Goal: Transaction & Acquisition: Book appointment/travel/reservation

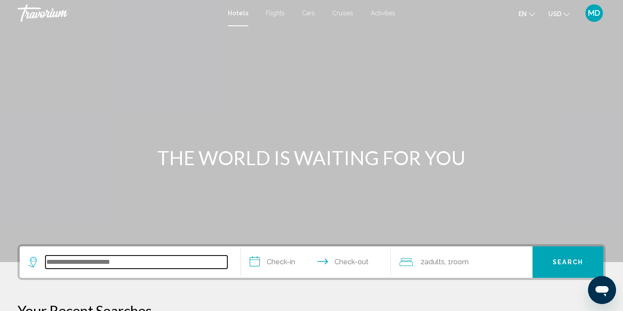
click at [92, 263] on input "Search widget" at bounding box center [136, 262] width 182 height 13
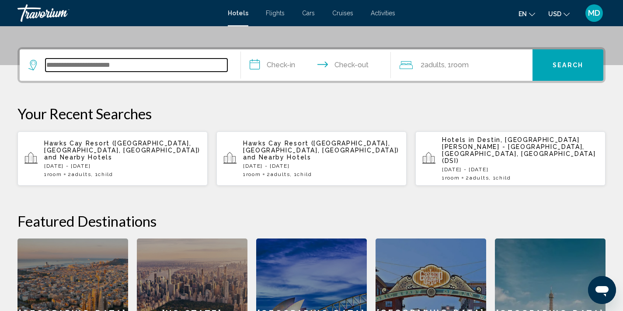
scroll to position [216, 0]
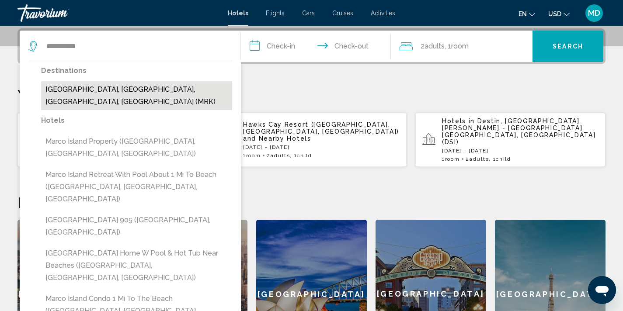
click at [125, 93] on button "[GEOGRAPHIC_DATA], [GEOGRAPHIC_DATA], [GEOGRAPHIC_DATA], [GEOGRAPHIC_DATA] (MRK)" at bounding box center [136, 95] width 191 height 29
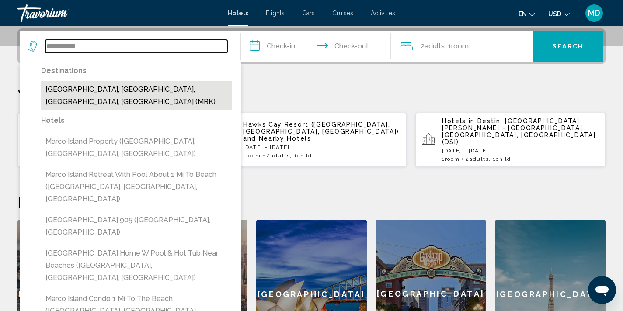
type input "**********"
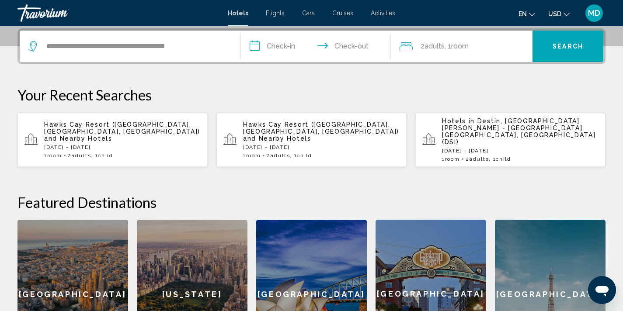
click at [285, 45] on input "**********" at bounding box center [318, 48] width 154 height 34
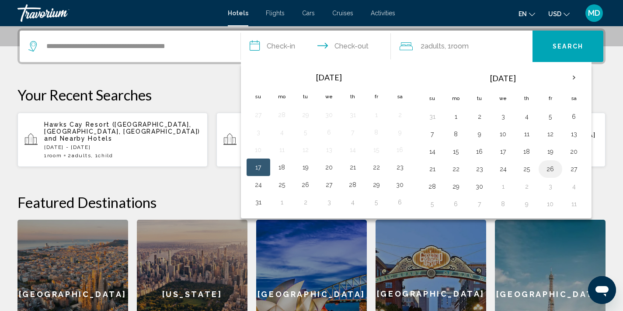
drag, startPoint x: 574, startPoint y: 171, endPoint x: 552, endPoint y: 171, distance: 22.3
click at [552, 171] on tr "21 22 23 24 25 26 27" at bounding box center [503, 169] width 165 height 17
click at [552, 171] on button "26" at bounding box center [551, 169] width 14 height 12
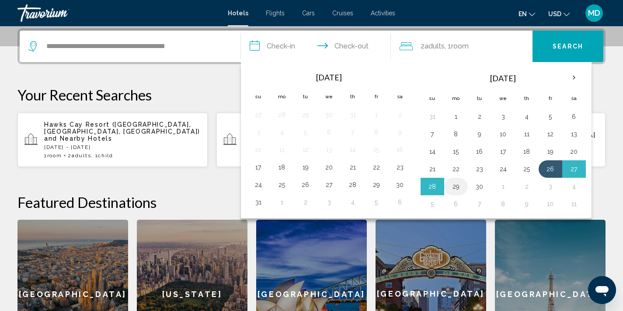
click at [457, 185] on button "29" at bounding box center [456, 187] width 14 height 12
type input "**********"
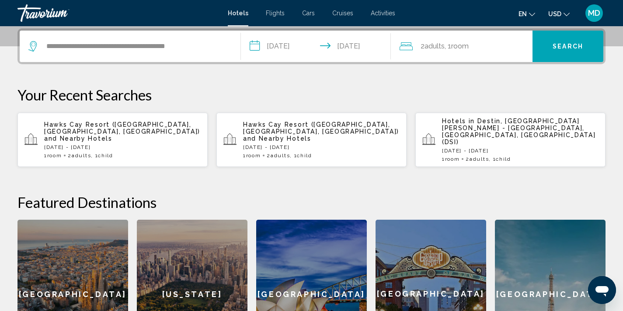
click at [438, 46] on span "Adults" at bounding box center [435, 46] width 20 height 8
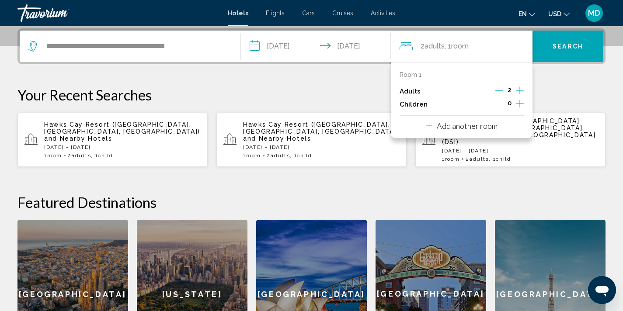
click at [520, 104] on icon "Increment children" at bounding box center [520, 104] width 8 height 8
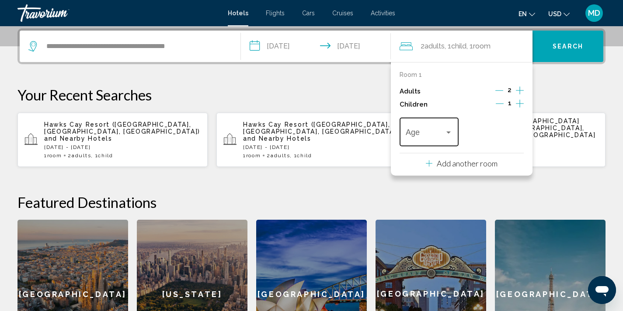
click at [451, 126] on div "Age" at bounding box center [429, 130] width 47 height 31
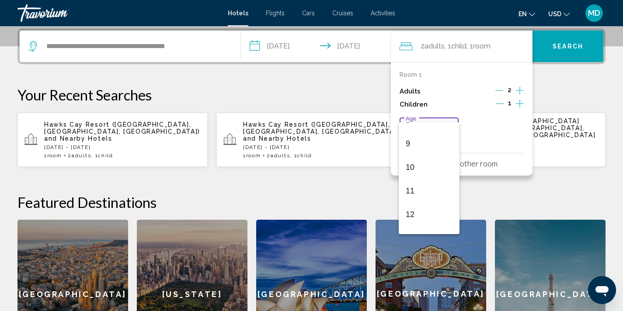
scroll to position [203, 0]
click at [418, 219] on span "12" at bounding box center [429, 215] width 47 height 24
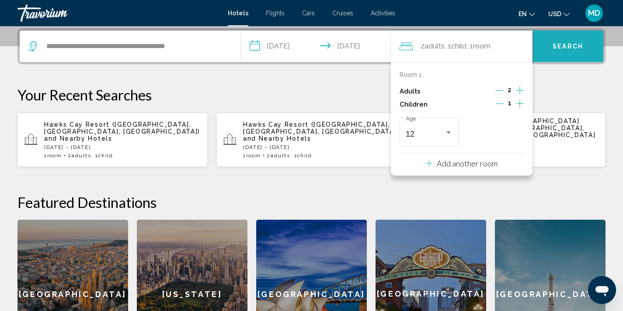
click at [562, 51] on button "Search" at bounding box center [568, 46] width 71 height 31
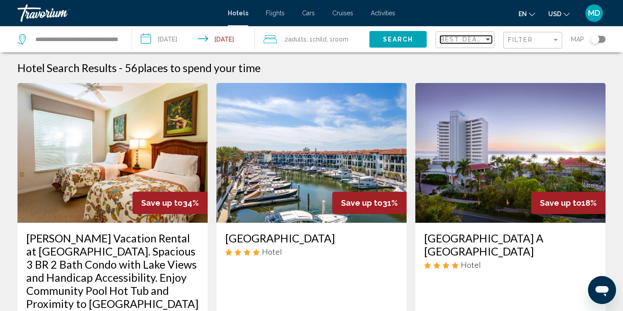
click at [478, 39] on span "Best Deals" at bounding box center [463, 39] width 46 height 7
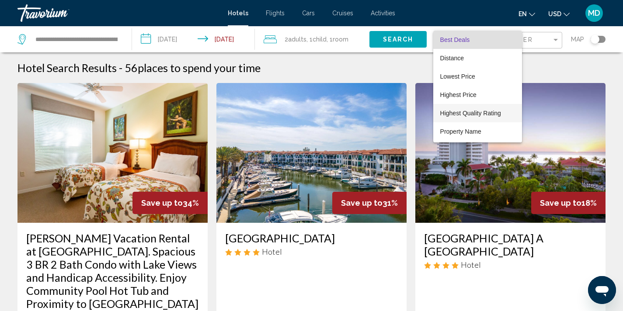
click at [463, 114] on span "Highest Quality Rating" at bounding box center [470, 113] width 61 height 7
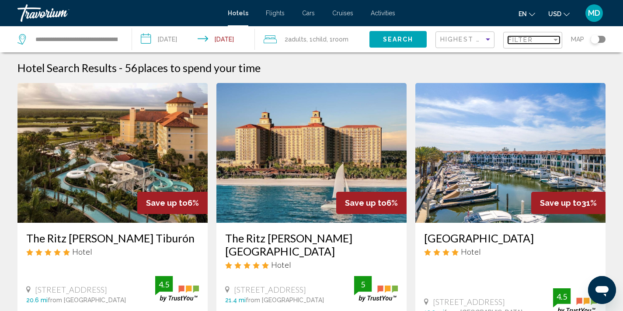
click at [519, 37] on span "Filter" at bounding box center [520, 39] width 25 height 7
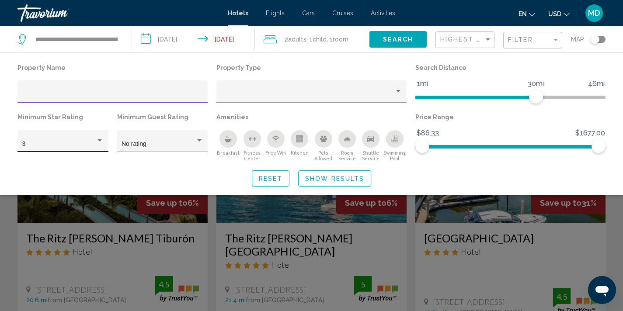
click at [99, 140] on div "Hotel Filters" at bounding box center [100, 141] width 4 height 2
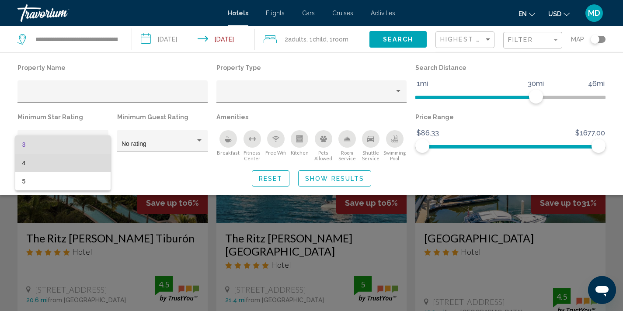
click at [88, 165] on span "4" at bounding box center [63, 163] width 82 height 18
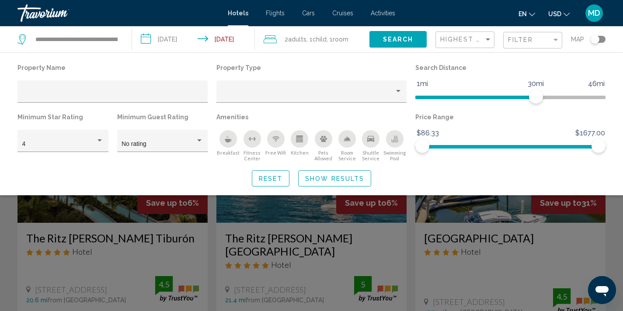
click at [109, 237] on div "Search widget" at bounding box center [311, 221] width 623 height 180
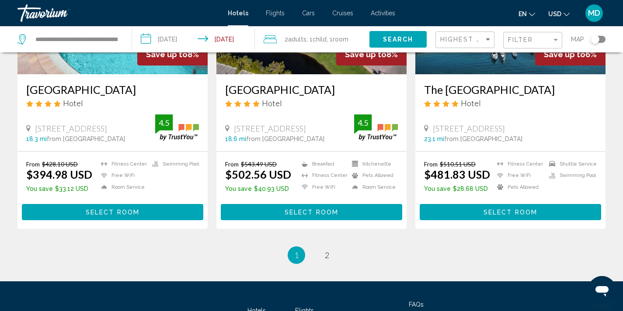
scroll to position [1200, 0]
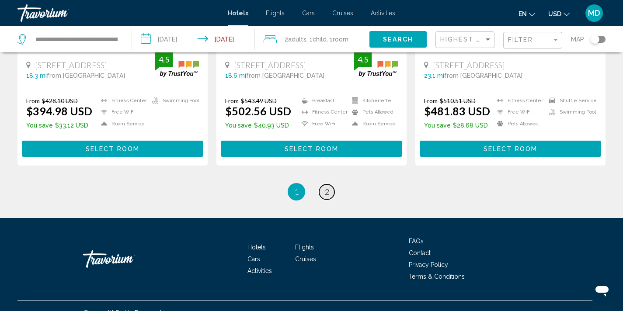
click at [330, 185] on link "page 2" at bounding box center [326, 192] width 15 height 15
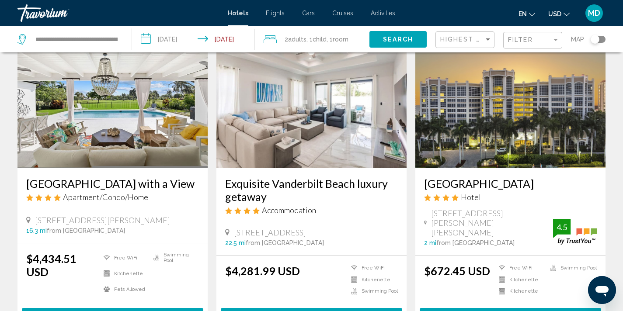
scroll to position [911, 0]
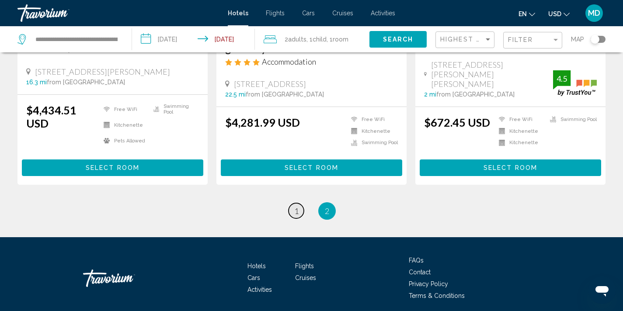
click at [297, 206] on span "1" at bounding box center [296, 211] width 4 height 10
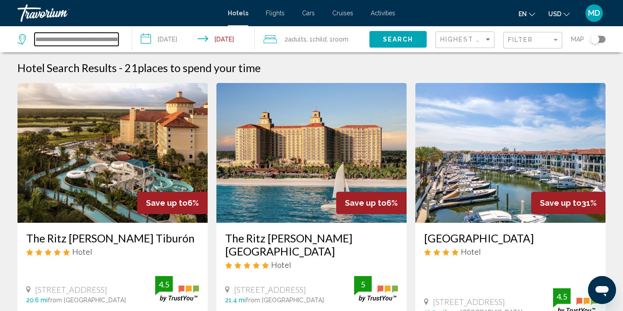
click at [115, 39] on input "**********" at bounding box center [77, 39] width 84 height 13
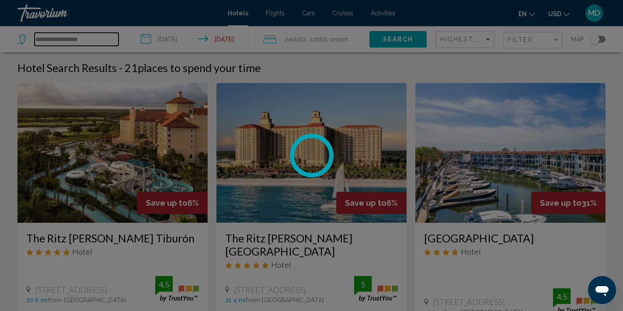
type input "**********"
click at [106, 39] on div at bounding box center [311, 155] width 623 height 311
click at [104, 39] on div at bounding box center [311, 155] width 623 height 311
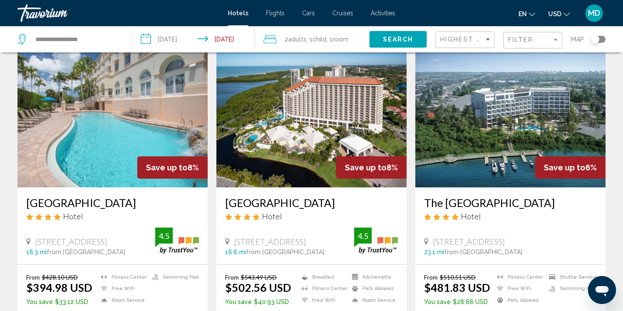
scroll to position [1045, 0]
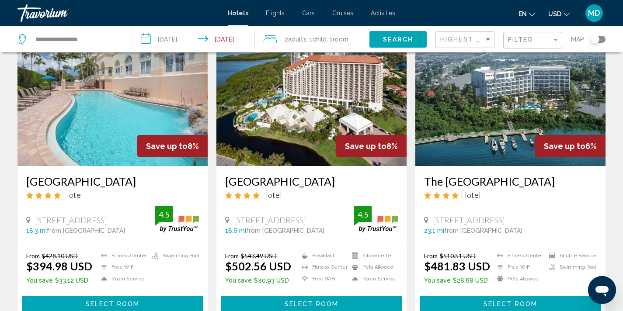
click at [296, 116] on img "Main content" at bounding box center [312, 96] width 190 height 140
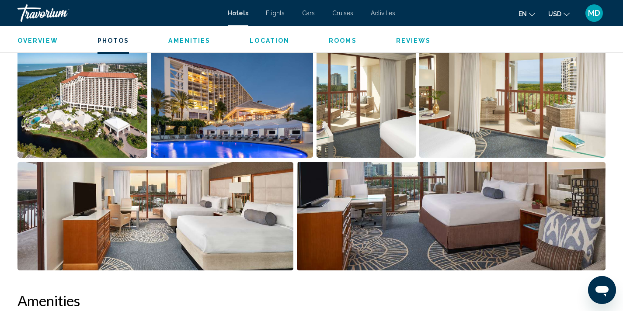
scroll to position [460, 0]
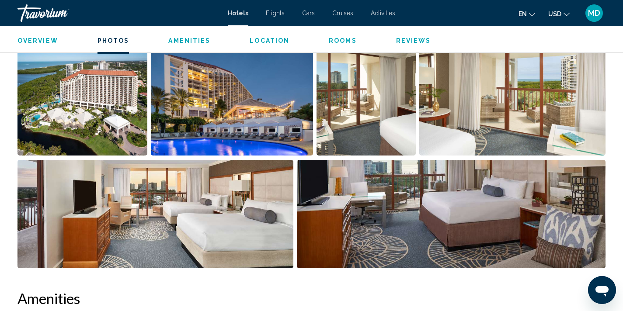
click at [193, 109] on img "Open full-screen image slider" at bounding box center [232, 101] width 163 height 108
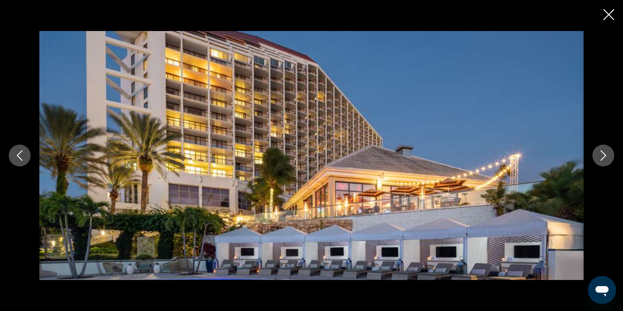
click at [599, 158] on icon "Next image" at bounding box center [603, 155] width 10 height 10
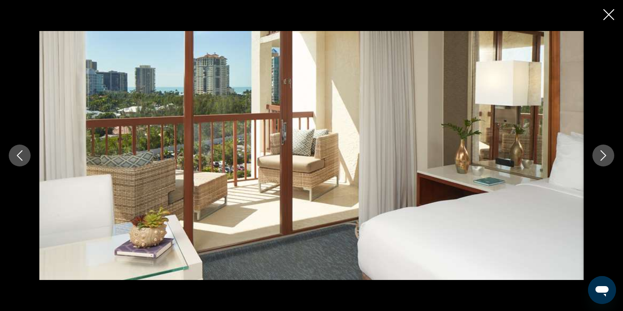
click at [599, 158] on icon "Next image" at bounding box center [603, 155] width 10 height 10
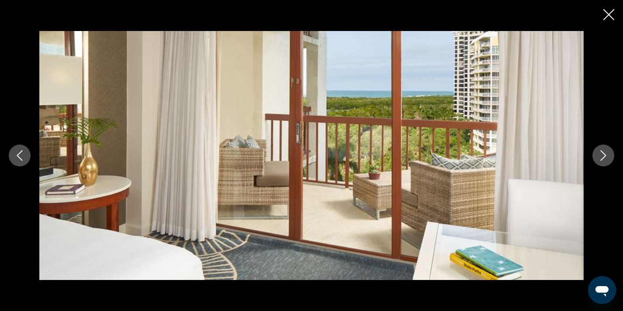
click at [599, 158] on icon "Next image" at bounding box center [603, 155] width 10 height 10
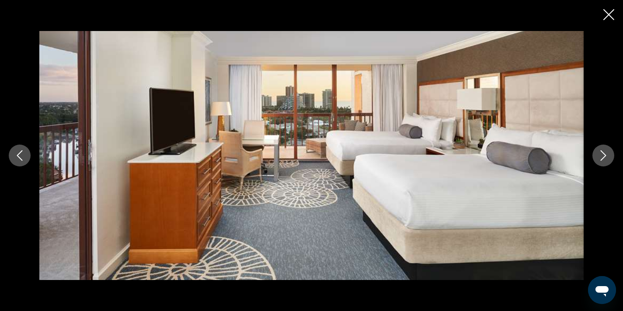
click at [599, 158] on icon "Next image" at bounding box center [603, 155] width 10 height 10
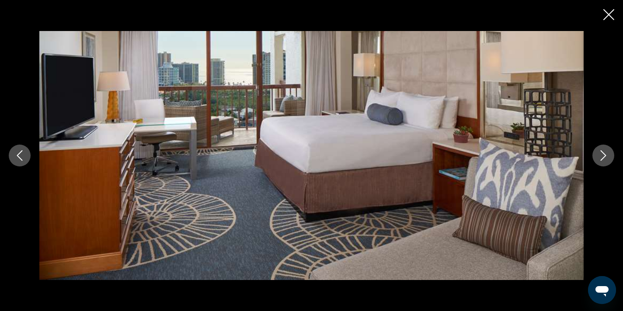
click at [599, 158] on icon "Next image" at bounding box center [603, 155] width 10 height 10
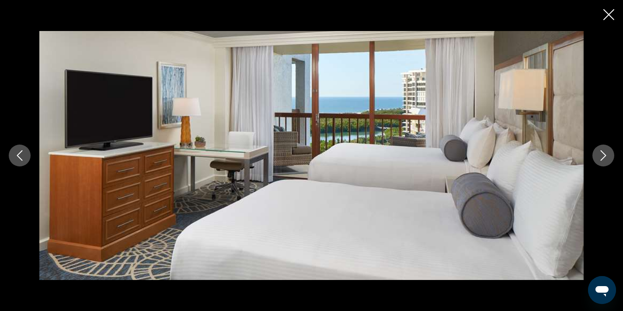
click at [599, 158] on icon "Next image" at bounding box center [603, 155] width 10 height 10
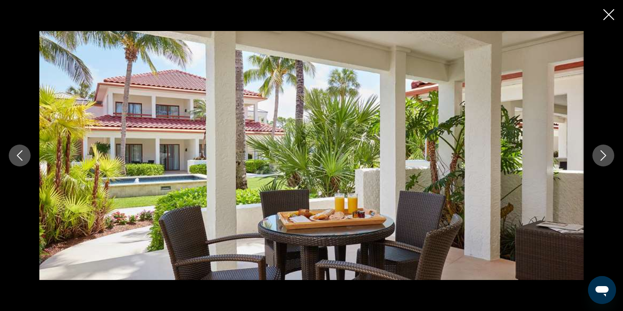
click at [599, 158] on icon "Next image" at bounding box center [603, 155] width 10 height 10
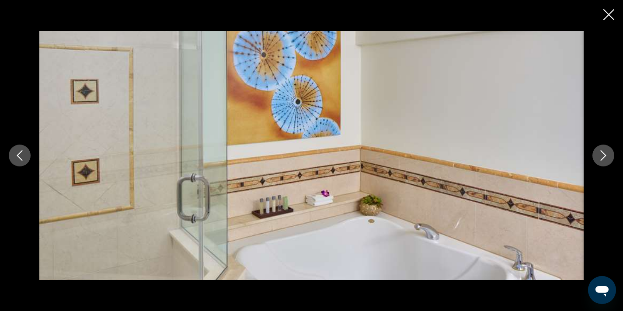
click at [599, 158] on icon "Next image" at bounding box center [603, 155] width 10 height 10
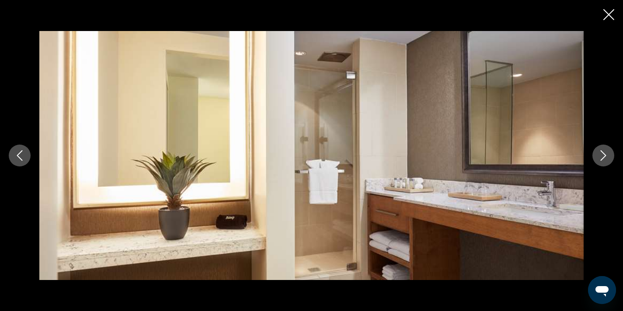
click at [599, 158] on icon "Next image" at bounding box center [603, 155] width 10 height 10
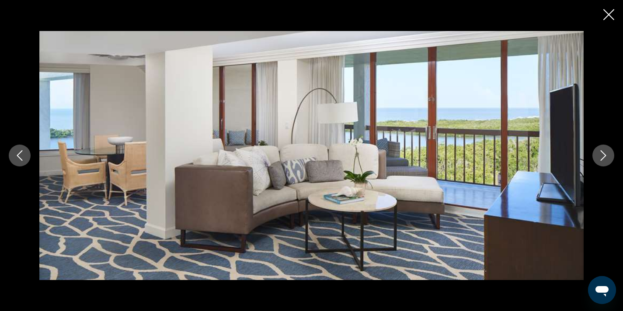
click at [599, 158] on icon "Next image" at bounding box center [603, 155] width 10 height 10
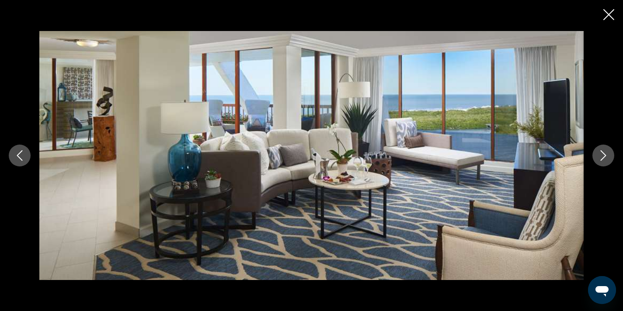
click at [599, 158] on icon "Next image" at bounding box center [603, 155] width 10 height 10
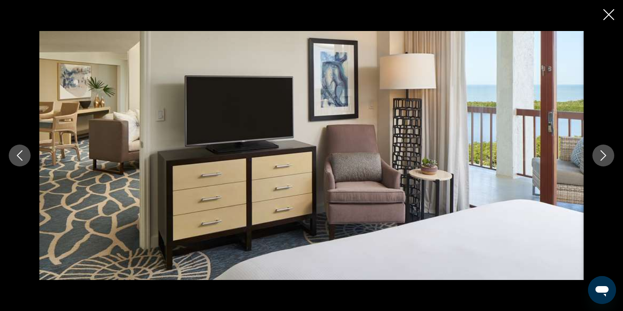
click at [599, 158] on icon "Next image" at bounding box center [603, 155] width 10 height 10
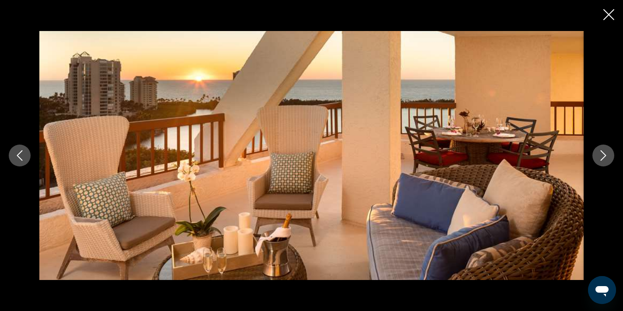
click at [14, 158] on icon "Previous image" at bounding box center [19, 155] width 10 height 10
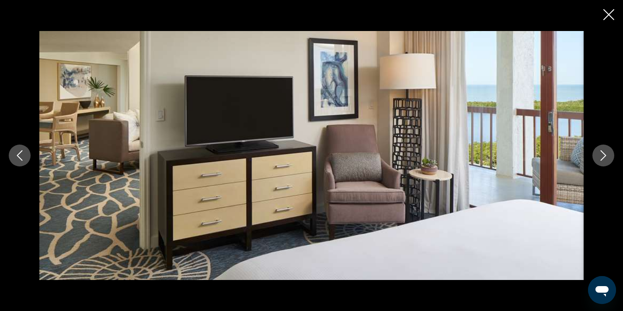
click at [14, 158] on icon "Previous image" at bounding box center [19, 155] width 10 height 10
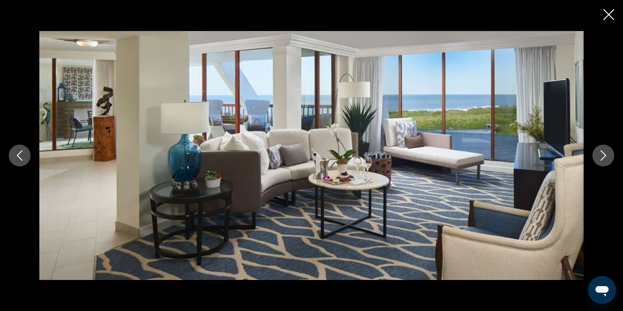
scroll to position [623, 0]
click at [601, 153] on icon "Next image" at bounding box center [603, 155] width 10 height 10
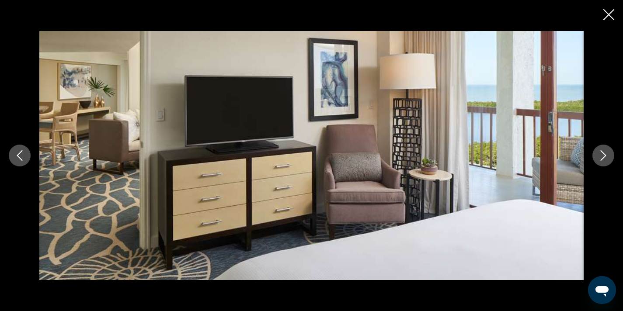
click at [601, 153] on icon "Next image" at bounding box center [603, 155] width 10 height 10
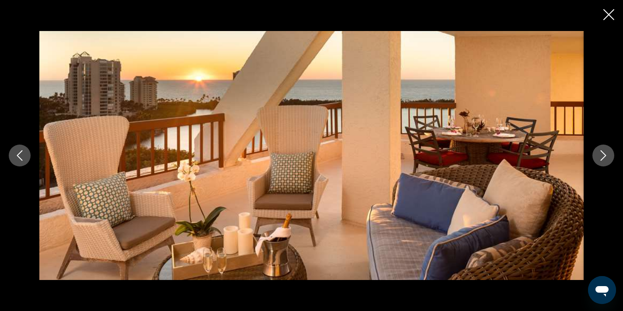
click at [601, 153] on icon "Next image" at bounding box center [603, 155] width 10 height 10
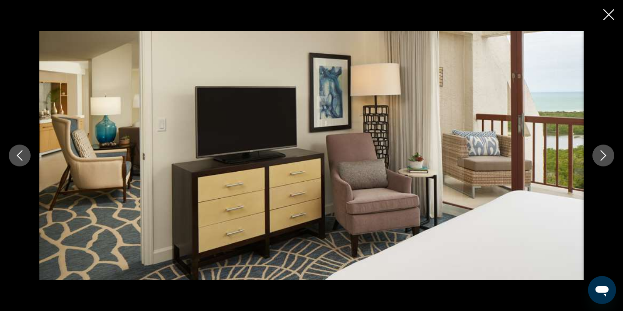
click at [601, 153] on icon "Next image" at bounding box center [603, 155] width 10 height 10
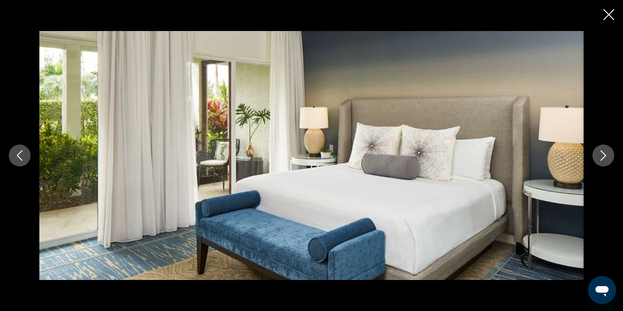
click at [601, 153] on icon "Next image" at bounding box center [603, 155] width 10 height 10
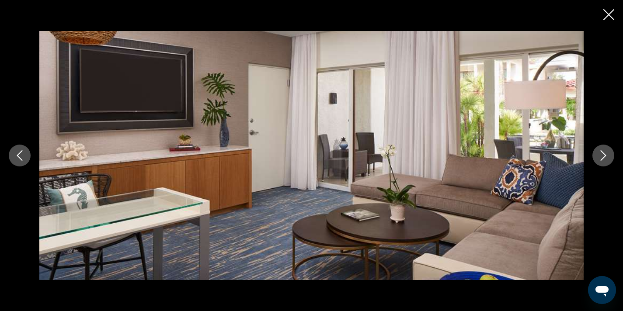
click at [601, 153] on icon "Next image" at bounding box center [603, 155] width 10 height 10
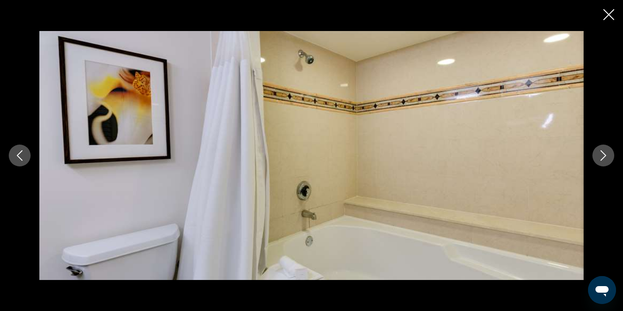
click at [601, 153] on icon "Next image" at bounding box center [603, 155] width 10 height 10
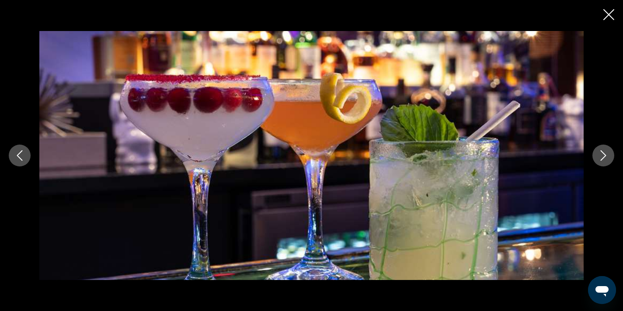
click at [601, 153] on icon "Next image" at bounding box center [603, 155] width 10 height 10
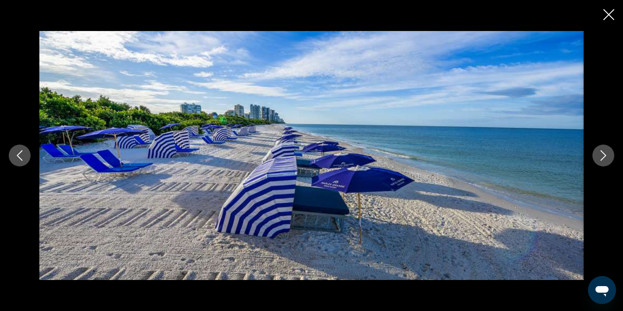
click at [601, 153] on icon "Next image" at bounding box center [603, 155] width 10 height 10
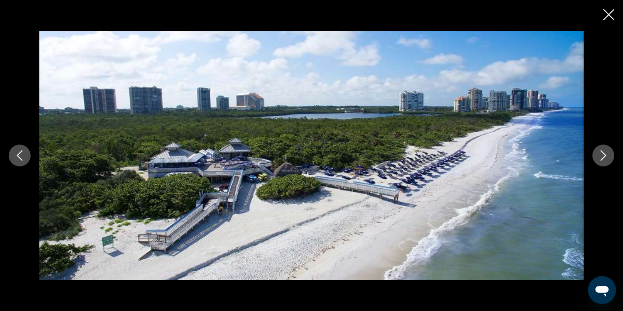
click at [609, 13] on icon "Close slideshow" at bounding box center [609, 14] width 11 height 11
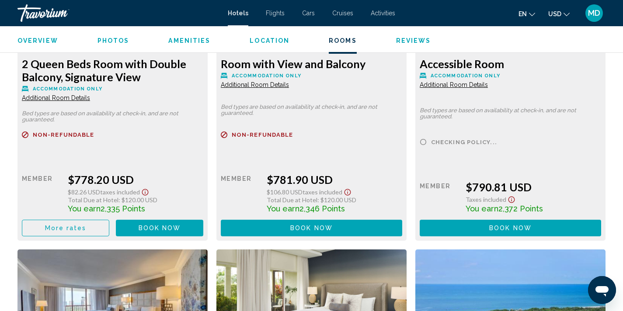
scroll to position [3065, 0]
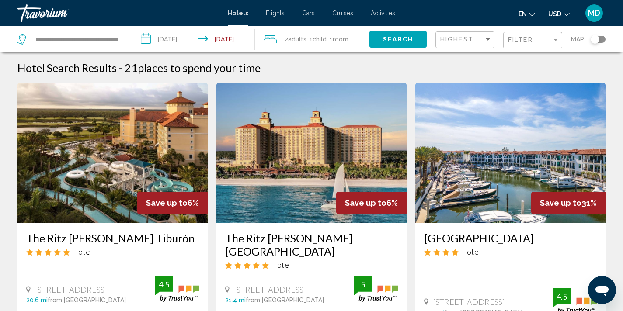
click at [125, 38] on app-destination-search "**********" at bounding box center [66, 39] width 132 height 26
click at [119, 39] on div "**********" at bounding box center [69, 39] width 105 height 26
click at [123, 39] on app-destination-search "**********" at bounding box center [66, 39] width 132 height 26
click at [120, 37] on div "**********" at bounding box center [69, 39] width 105 height 26
click at [112, 37] on input "**********" at bounding box center [77, 39] width 84 height 13
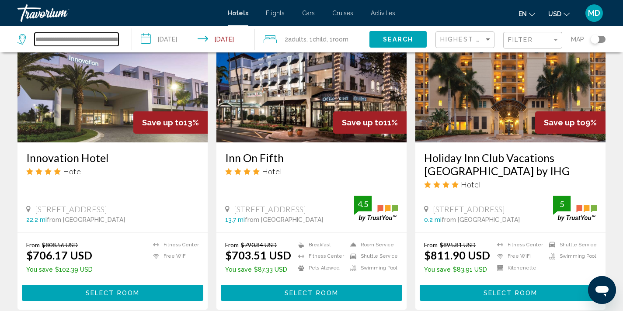
scroll to position [806, 0]
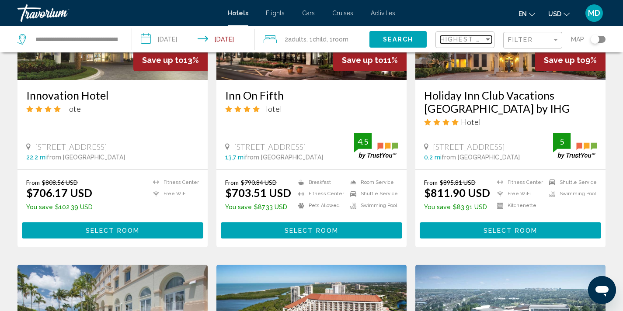
click at [477, 37] on span "Highest Quality Rating" at bounding box center [489, 39] width 98 height 7
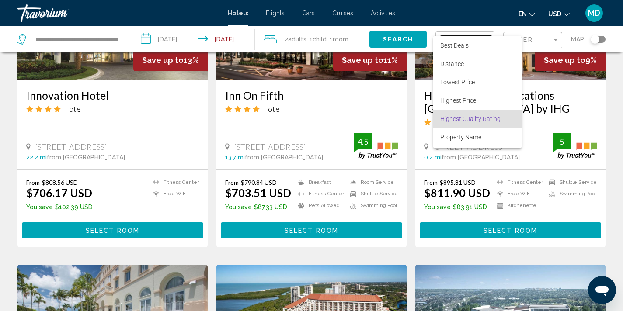
scroll to position [17, 0]
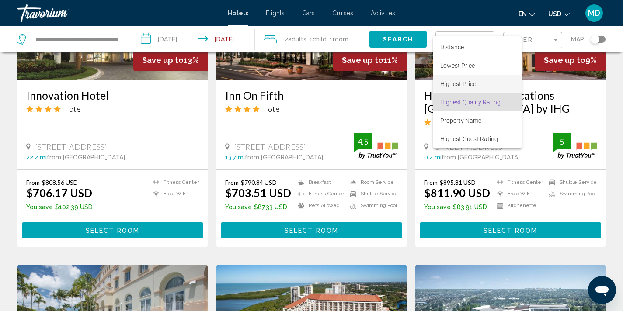
click at [478, 85] on span "Highest Price" at bounding box center [477, 84] width 74 height 18
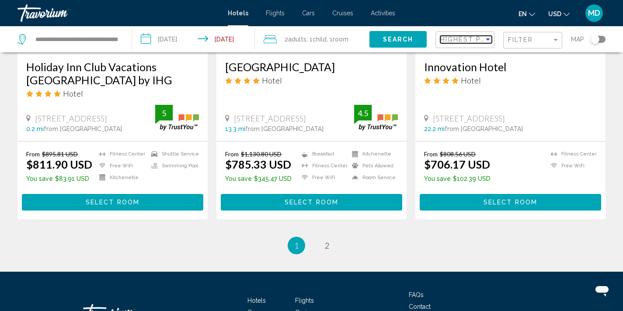
scroll to position [1223, 0]
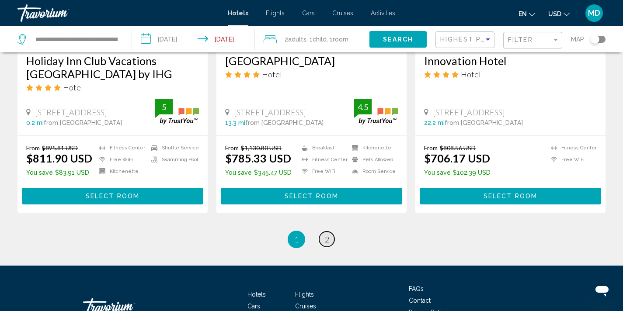
click at [328, 235] on span "2" at bounding box center [327, 240] width 4 height 10
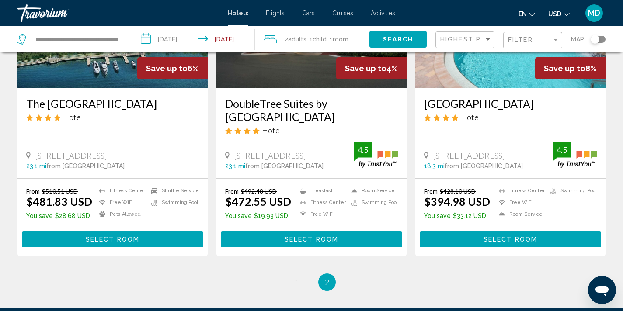
scroll to position [770, 0]
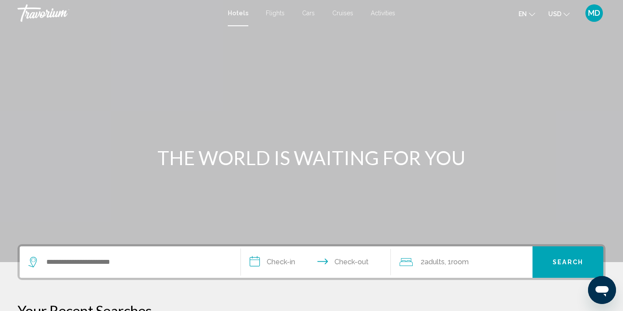
click at [95, 255] on div "Search widget" at bounding box center [129, 262] width 203 height 31
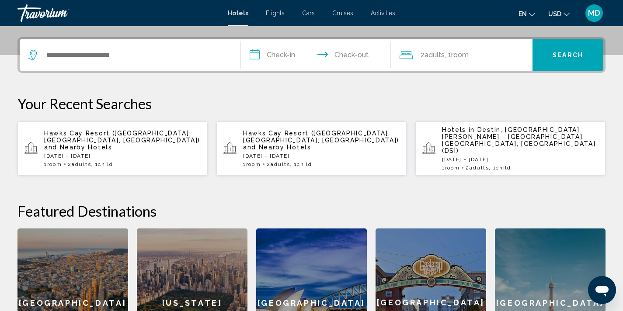
scroll to position [216, 0]
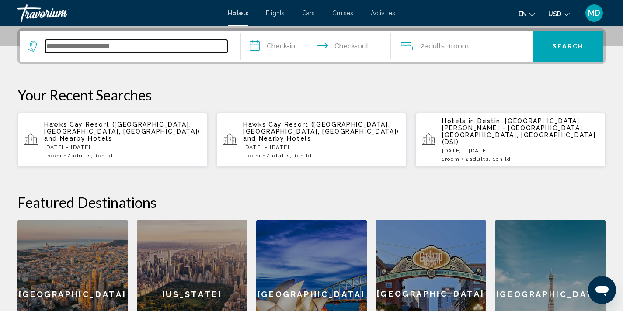
click at [56, 48] on input "Search widget" at bounding box center [136, 46] width 182 height 13
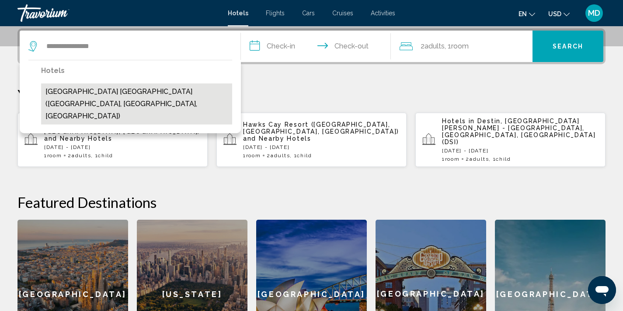
click at [77, 88] on button "Sunseeker Resort Charlotte Harbor (Punta Gorda, FL, US)" at bounding box center [136, 104] width 191 height 41
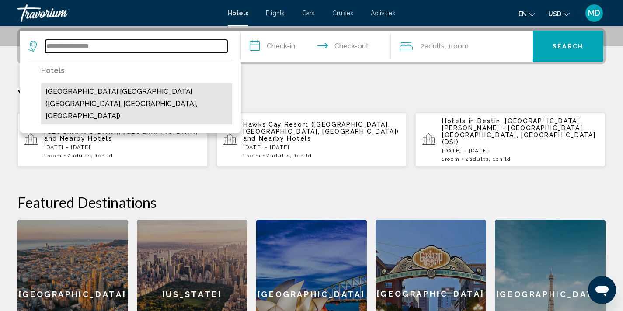
type input "**********"
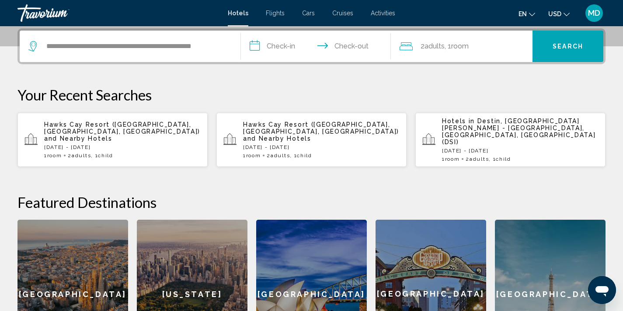
click at [286, 45] on input "**********" at bounding box center [318, 48] width 154 height 34
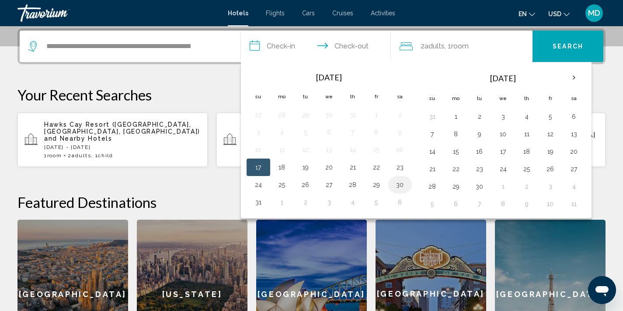
click at [402, 183] on button "30" at bounding box center [400, 185] width 14 height 12
click at [458, 118] on button "1" at bounding box center [456, 117] width 14 height 12
type input "**********"
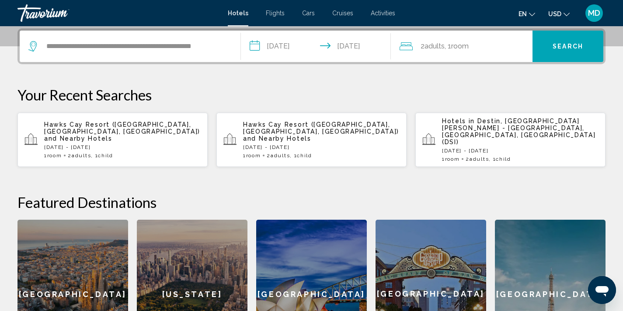
click at [445, 46] on span "Adults" at bounding box center [435, 46] width 20 height 8
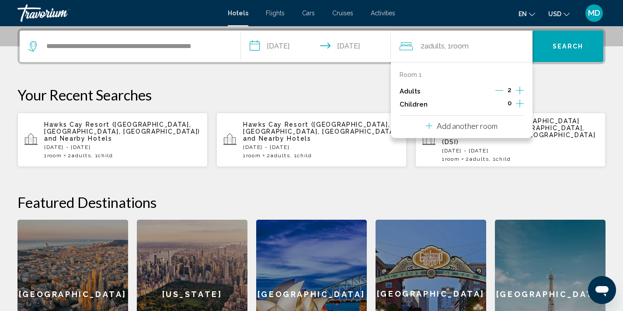
click at [517, 100] on icon "Increment children" at bounding box center [520, 103] width 8 height 10
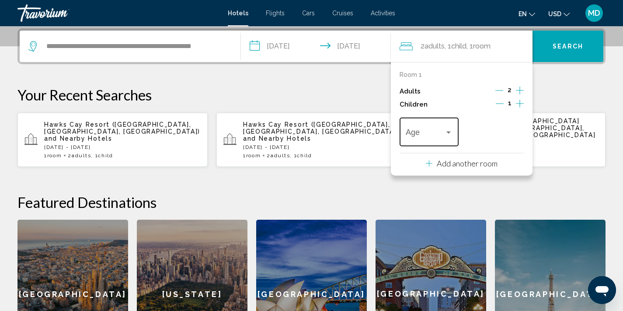
click at [450, 126] on div "Age" at bounding box center [429, 130] width 47 height 31
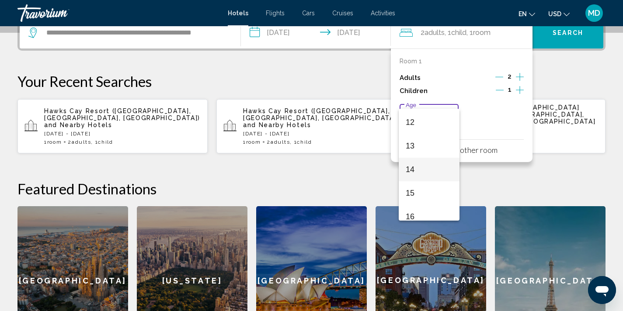
scroll to position [278, 0]
click at [438, 130] on span "12" at bounding box center [429, 127] width 47 height 24
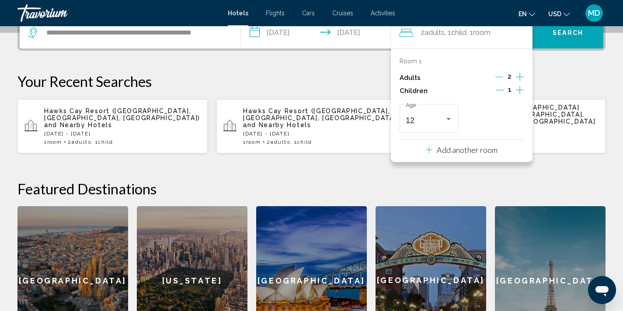
click at [503, 78] on icon "Decrement adults" at bounding box center [500, 77] width 8 height 8
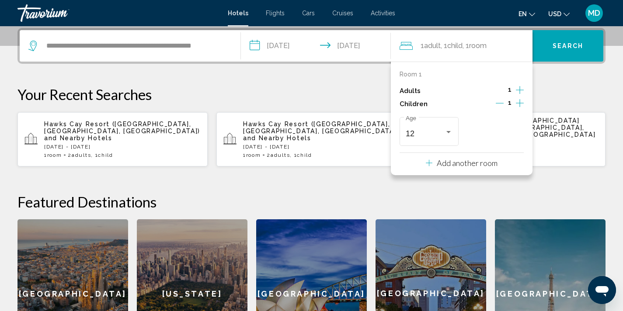
scroll to position [216, 0]
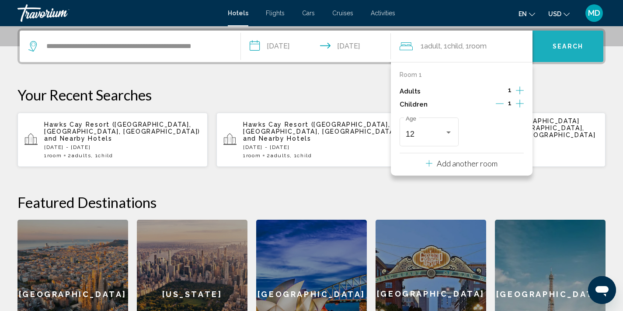
click at [573, 48] on span "Search" at bounding box center [568, 46] width 31 height 7
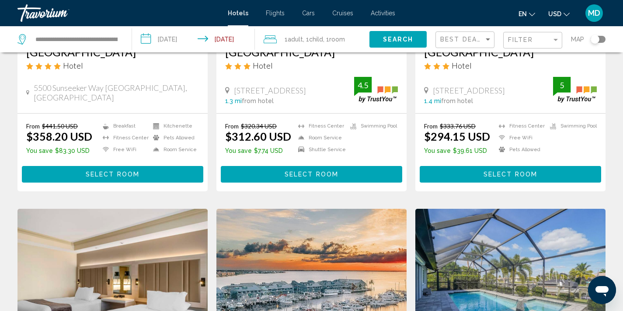
scroll to position [166, 0]
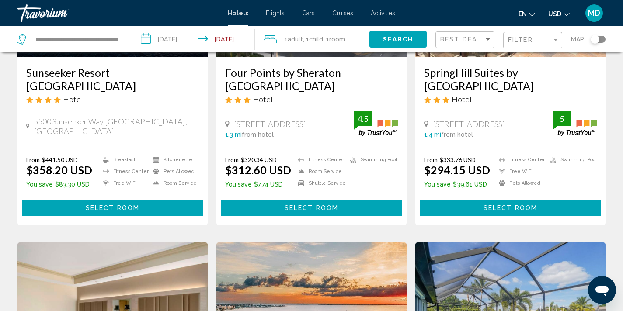
click at [150, 207] on button "Select Room" at bounding box center [113, 208] width 182 height 16
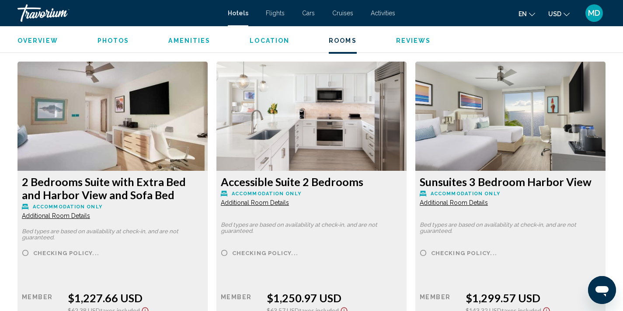
scroll to position [4831, 0]
